Goal: Task Accomplishment & Management: Use online tool/utility

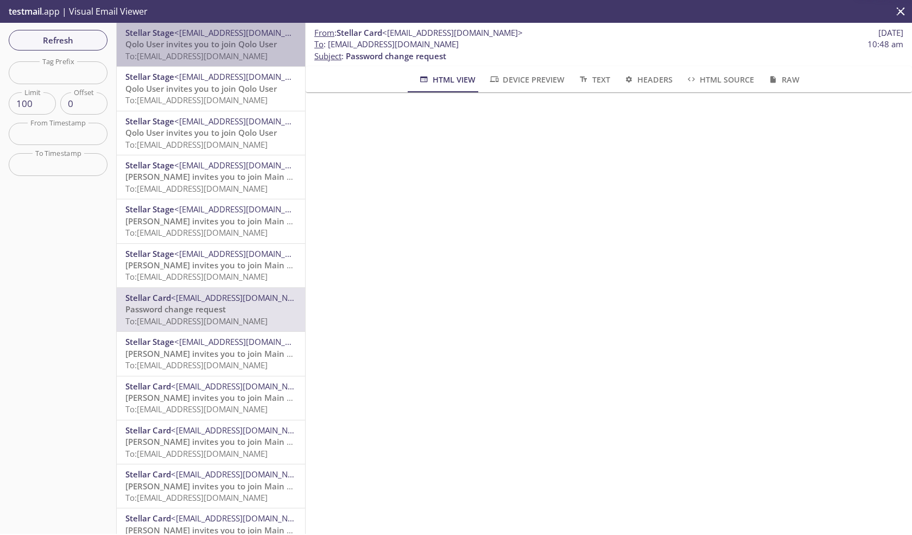
click at [224, 50] on span "To: gulnara.55@inbox.testmail.app" at bounding box center [196, 55] width 142 height 11
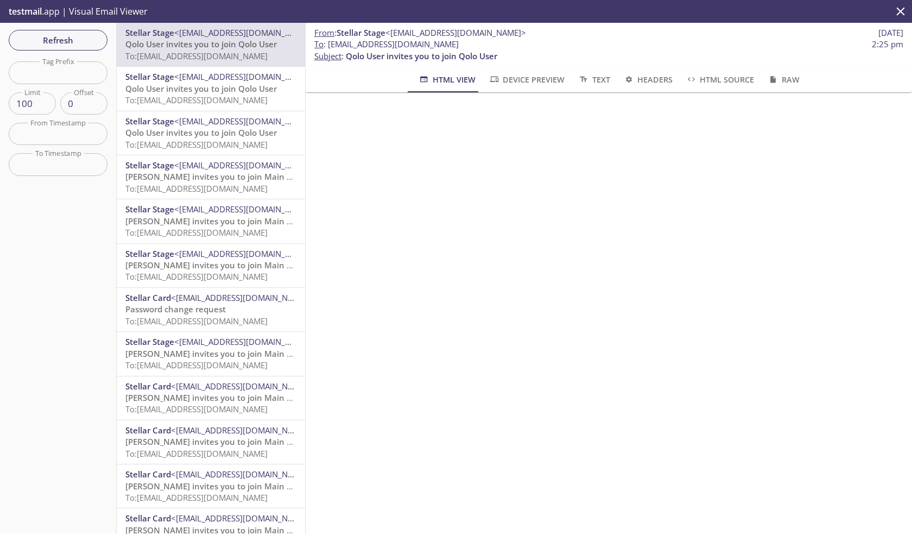
drag, startPoint x: 449, startPoint y: 44, endPoint x: 329, endPoint y: 40, distance: 120.6
click at [329, 40] on span "To : gulnara.55@inbox.testmail.app 2:25 pm" at bounding box center [608, 44] width 589 height 11
copy span "[EMAIL_ADDRESS][DOMAIN_NAME]"
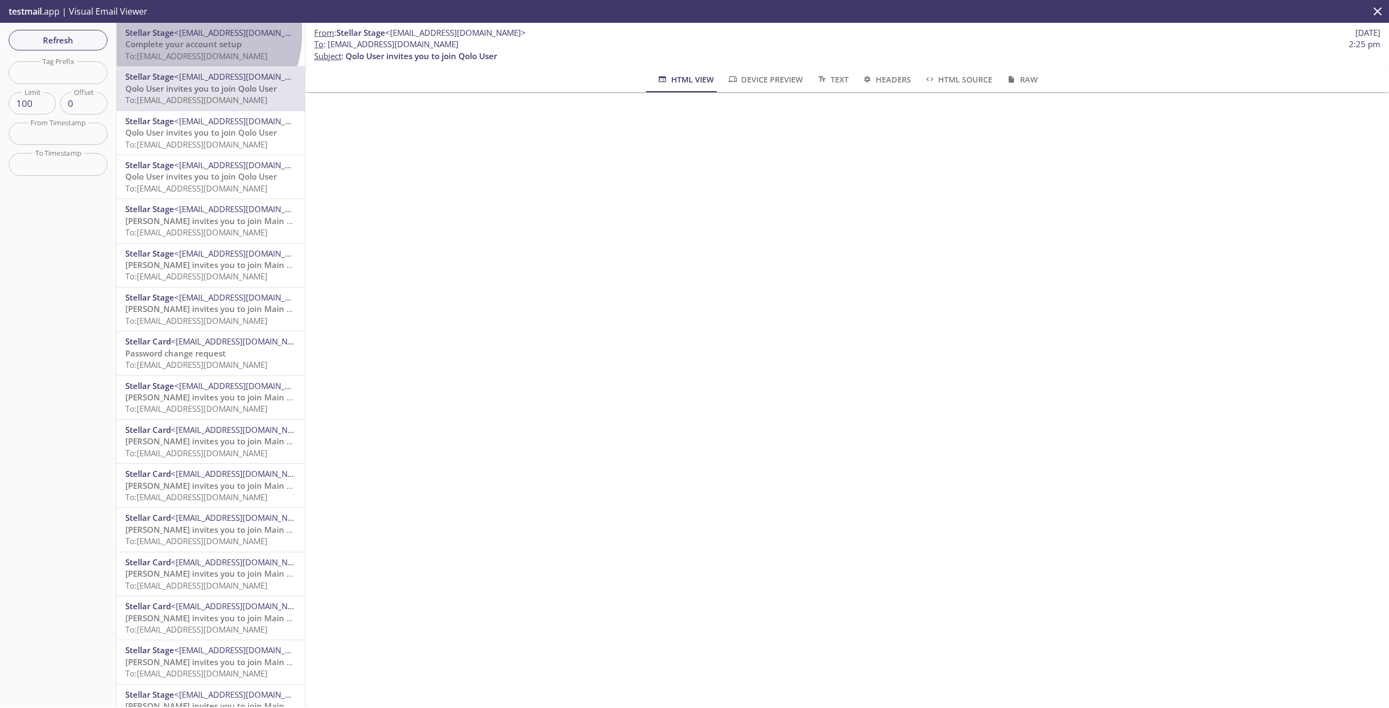
click at [181, 33] on span "<[EMAIL_ADDRESS][DOMAIN_NAME]>" at bounding box center [244, 32] width 141 height 11
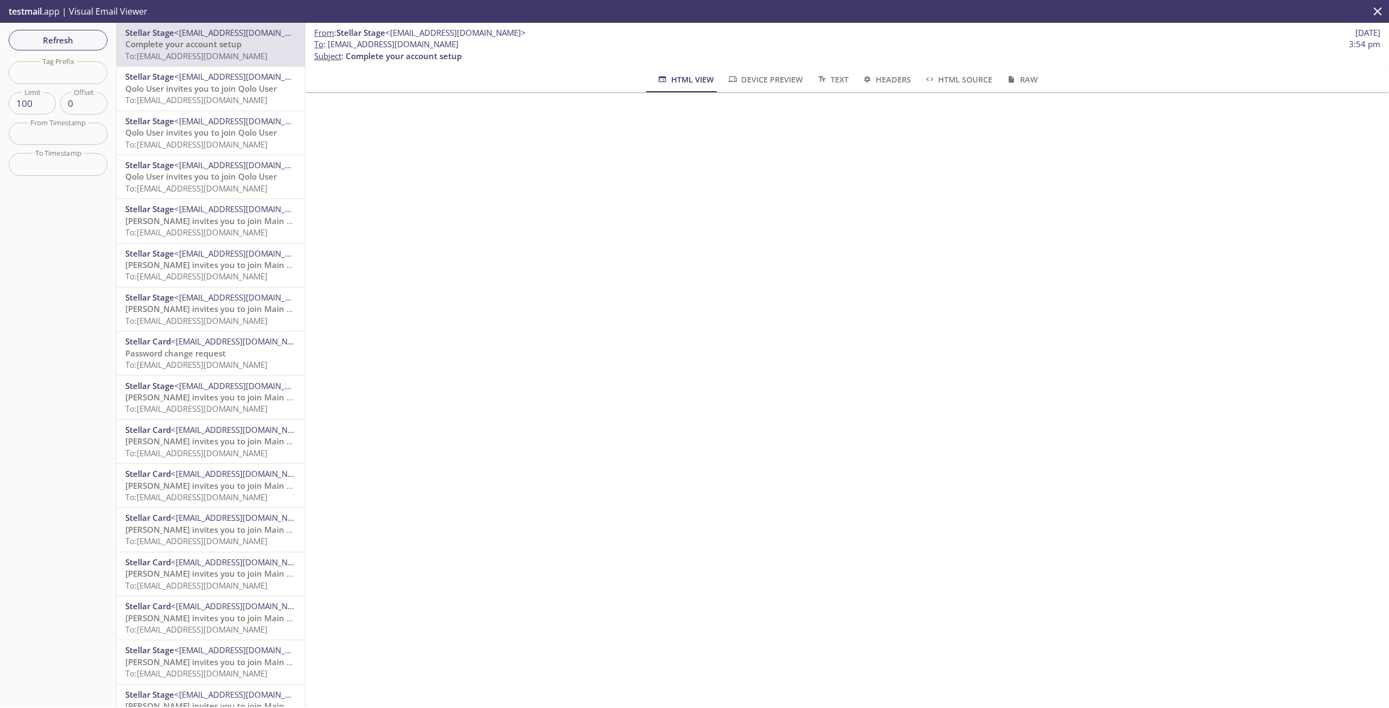
drag, startPoint x: 454, startPoint y: 42, endPoint x: 329, endPoint y: 45, distance: 125.4
click at [329, 45] on span "To : gulnara.90@inbox.testmail.app 3:54 pm" at bounding box center [847, 44] width 1066 height 11
copy span "[EMAIL_ADDRESS][DOMAIN_NAME]"
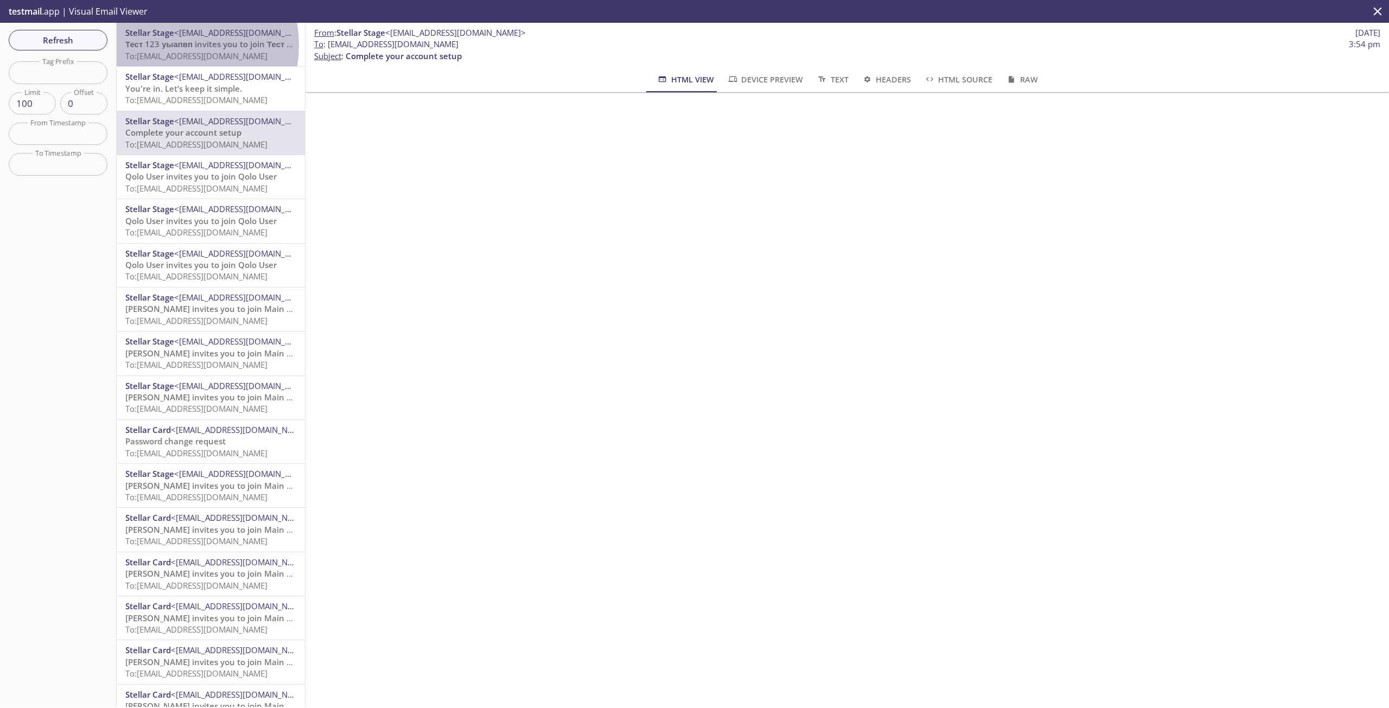
click at [160, 45] on span "Тест 123 уыапвп invites you to join Тест саб" at bounding box center [212, 44] width 175 height 11
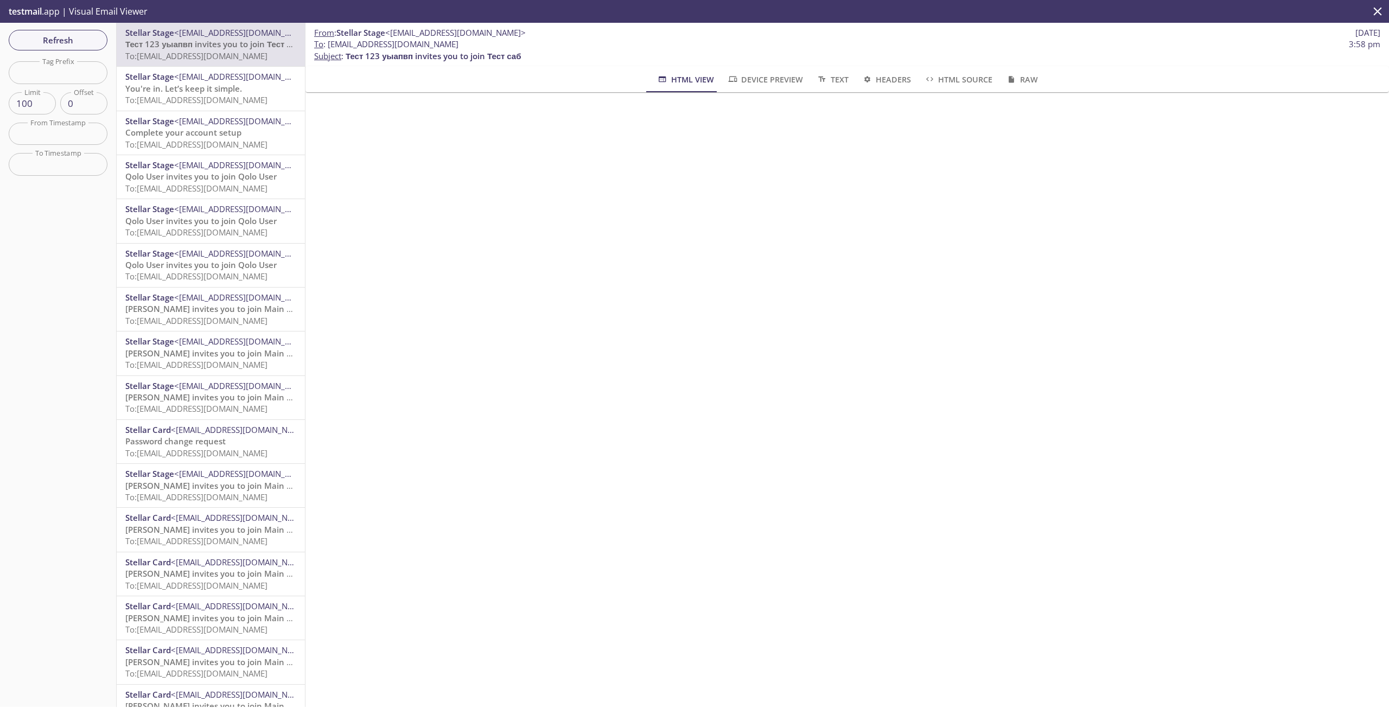
drag, startPoint x: 451, startPoint y: 47, endPoint x: 329, endPoint y: 48, distance: 122.1
click at [329, 48] on span "To : gulnara.91@inbox.testmail.app 3:58 pm" at bounding box center [847, 44] width 1066 height 11
copy span "[EMAIL_ADDRESS][DOMAIN_NAME]"
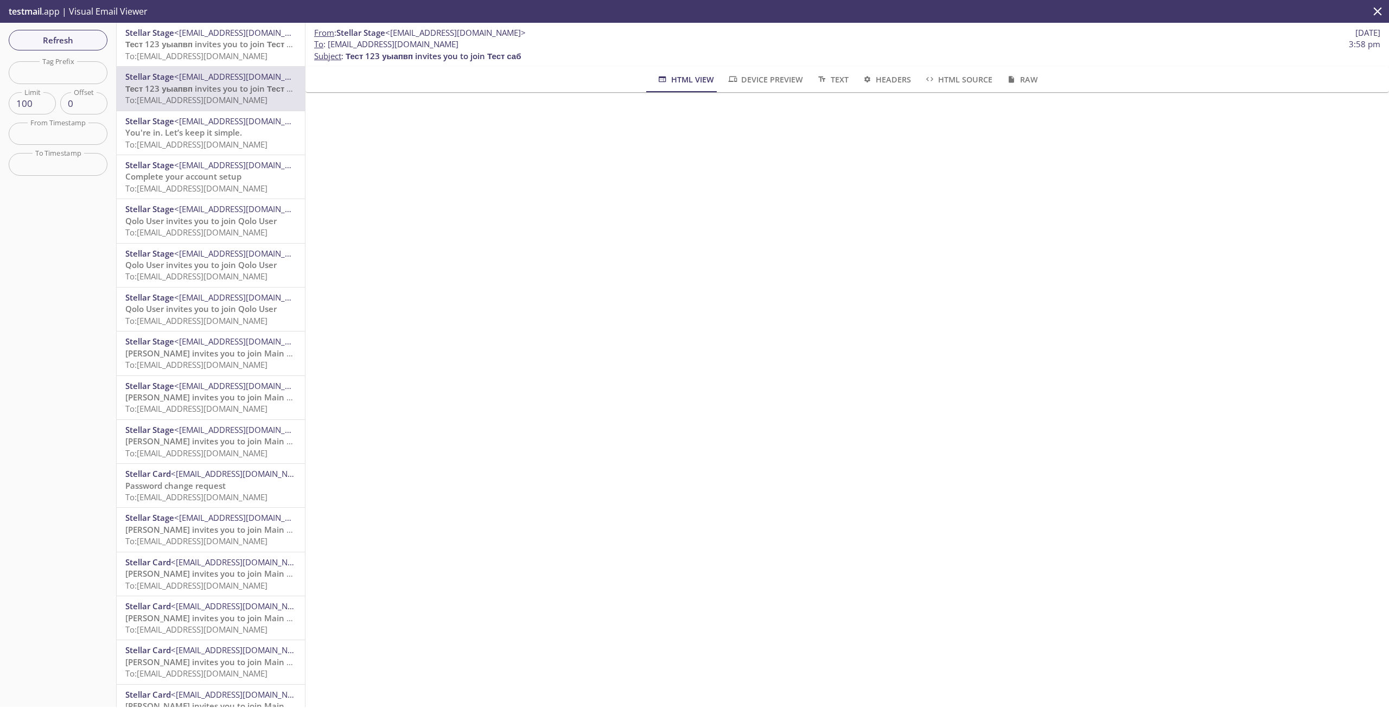
click at [149, 33] on span "Stellar Stage" at bounding box center [149, 32] width 49 height 11
